Goal: Find contact information: Find contact information

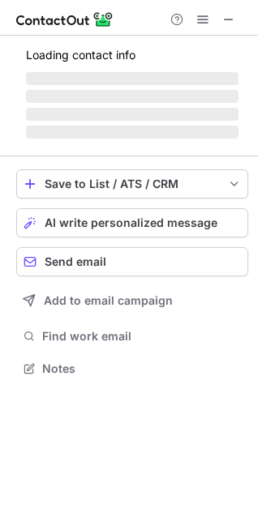
scroll to position [367, 258]
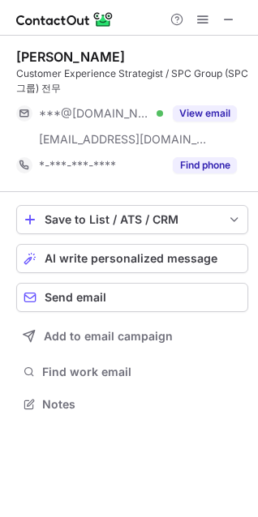
scroll to position [393, 258]
click at [246, 45] on div "JJ Kim Customer Experience Strategist / SPC Group (SPC그룹) 전무 ***@gmail.com Veri…" at bounding box center [132, 114] width 232 height 156
click at [230, 20] on span at bounding box center [228, 19] width 13 height 13
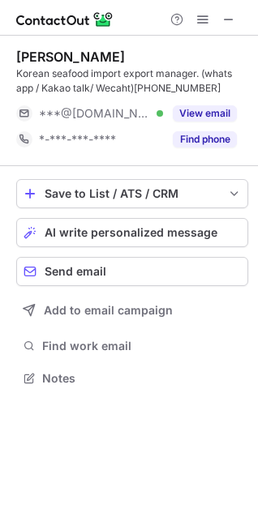
scroll to position [367, 258]
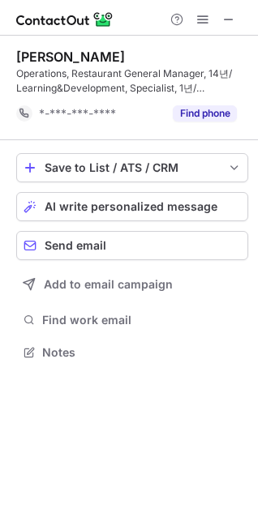
scroll to position [341, 258]
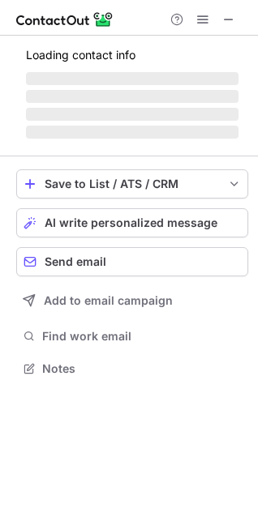
scroll to position [8, 8]
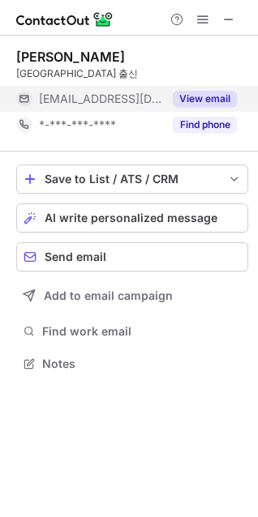
click at [201, 95] on button "View email" at bounding box center [205, 99] width 64 height 16
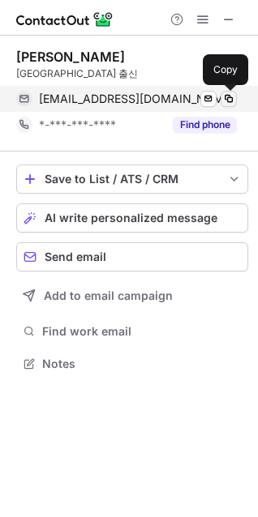
click at [230, 100] on span at bounding box center [228, 98] width 13 height 13
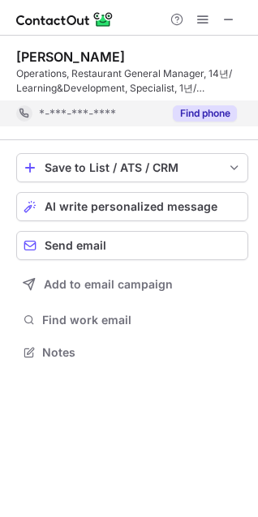
scroll to position [341, 258]
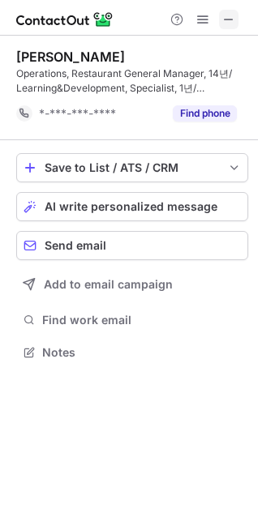
click at [224, 19] on span at bounding box center [228, 19] width 13 height 13
